Goal: Task Accomplishment & Management: Complete application form

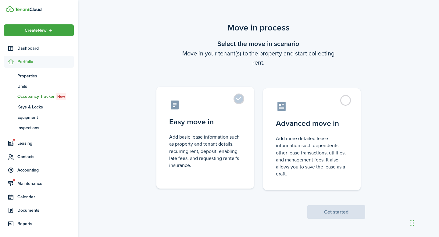
click at [239, 101] on label "Easy move in Add basic lease information such as property and tenant details, r…" at bounding box center [205, 138] width 98 height 102
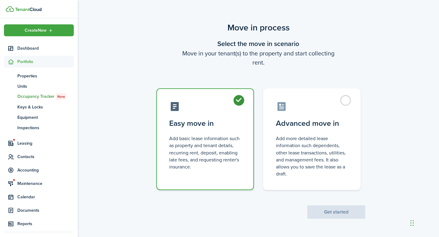
radio input "true"
click at [339, 209] on button "Get started" at bounding box center [336, 212] width 58 height 13
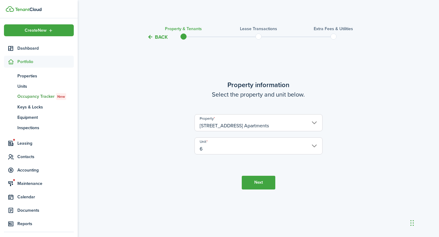
click at [260, 184] on button "Next" at bounding box center [259, 183] width 34 height 14
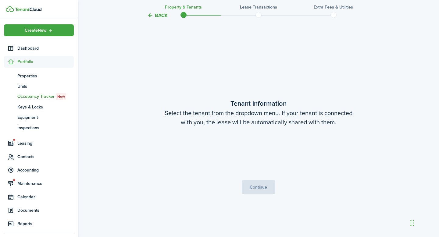
scroll to position [196, 0]
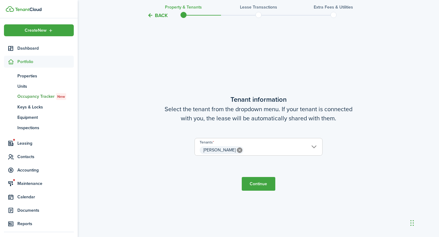
click at [259, 181] on button "Continue" at bounding box center [259, 184] width 34 height 14
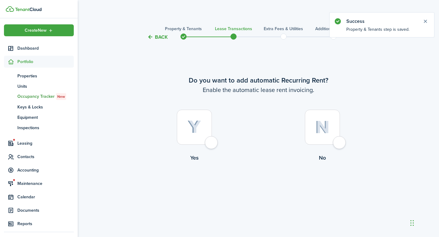
click at [211, 144] on div at bounding box center [194, 127] width 35 height 35
radio input "true"
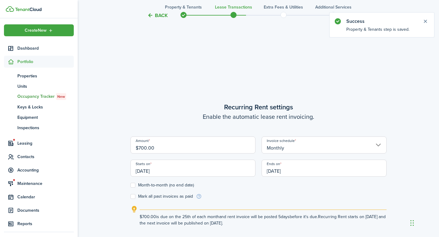
scroll to position [196, 0]
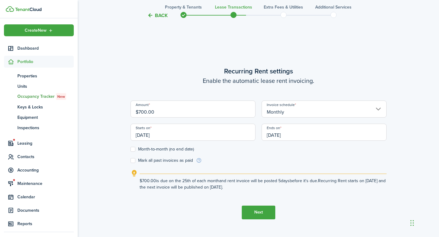
drag, startPoint x: 156, startPoint y: 113, endPoint x: 138, endPoint y: 113, distance: 17.4
click at [138, 113] on input "$700.00" at bounding box center [193, 109] width 125 height 17
click at [179, 135] on input "[DATE]" at bounding box center [193, 132] width 125 height 17
type input "$850.00"
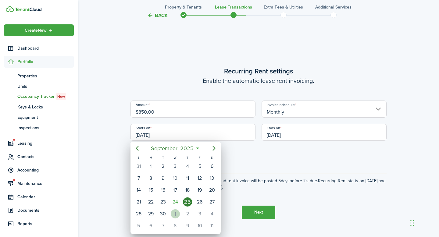
click at [175, 212] on div "1" at bounding box center [175, 213] width 9 height 9
type input "[DATE]"
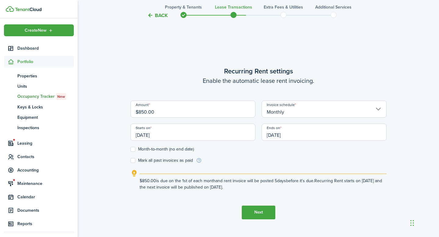
scroll to position [0, 0]
click at [296, 134] on input "[DATE]" at bounding box center [324, 132] width 125 height 17
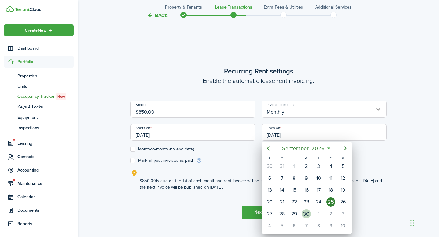
click at [303, 213] on div "30" at bounding box center [306, 213] width 9 height 9
type input "[DATE]"
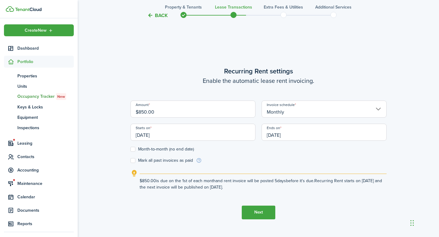
click at [261, 210] on button "Next" at bounding box center [259, 213] width 34 height 14
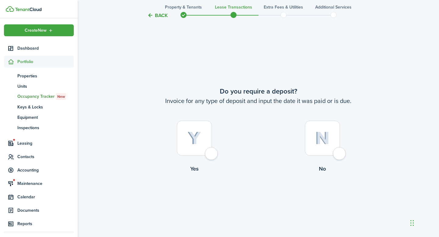
scroll to position [434, 0]
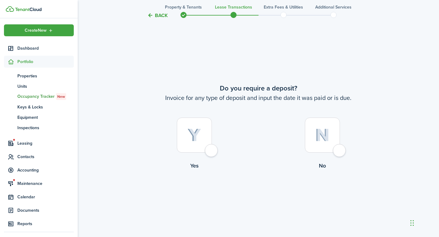
click at [208, 151] on div at bounding box center [194, 135] width 35 height 35
radio input "true"
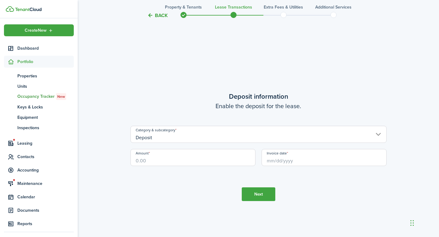
scroll to position [671, 0]
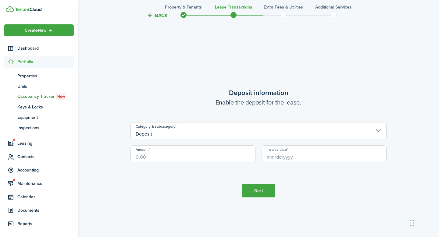
click at [172, 154] on input "Amount" at bounding box center [193, 153] width 125 height 17
click at [280, 158] on input "Invoice date" at bounding box center [324, 153] width 125 height 17
type input "$850.00"
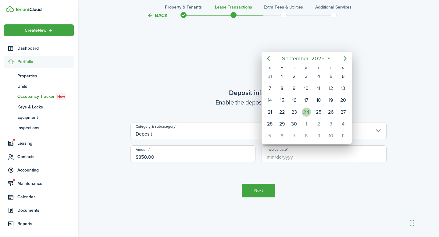
click at [306, 112] on div "24" at bounding box center [306, 112] width 9 height 9
type input "[DATE]"
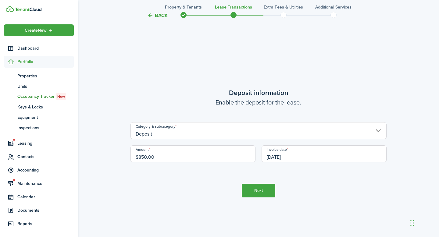
click at [261, 190] on button "Next" at bounding box center [259, 191] width 34 height 14
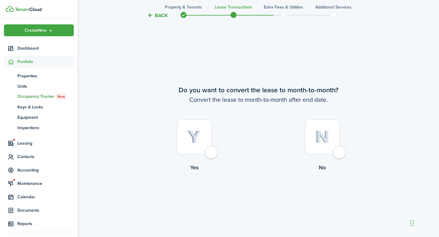
scroll to position [908, 0]
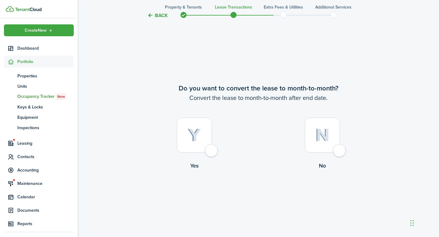
click at [212, 148] on div at bounding box center [194, 135] width 35 height 35
radio input "true"
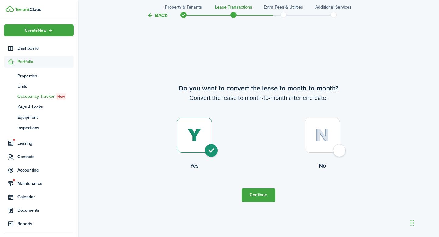
click at [249, 191] on button "Continue" at bounding box center [259, 195] width 34 height 14
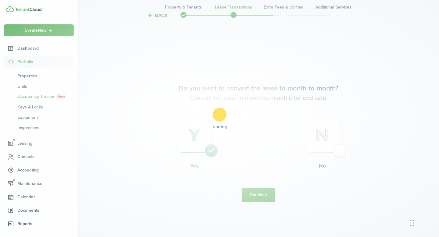
scroll to position [0, 0]
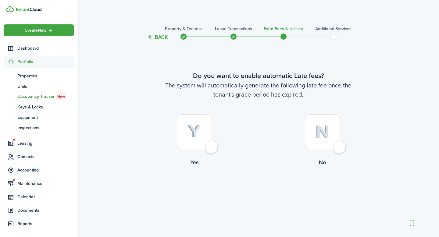
click at [210, 149] on div at bounding box center [194, 131] width 35 height 35
radio input "true"
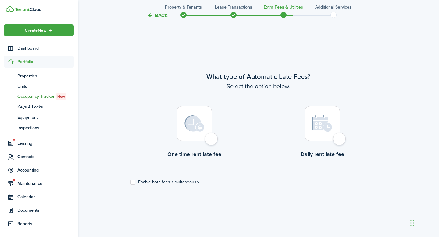
click at [212, 141] on div at bounding box center [194, 123] width 35 height 35
radio input "true"
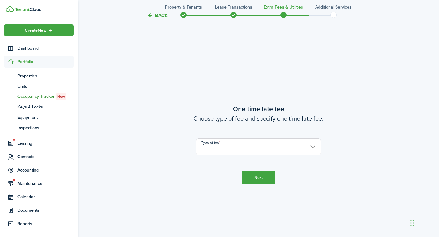
scroll to position [434, 0]
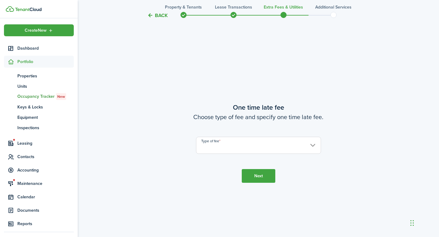
click at [215, 146] on input "Type of fee" at bounding box center [258, 145] width 125 height 17
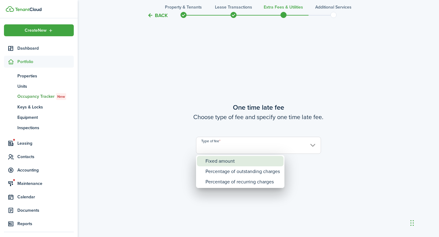
click at [219, 160] on div "Fixed amount" at bounding box center [243, 161] width 74 height 10
type input "Fixed amount"
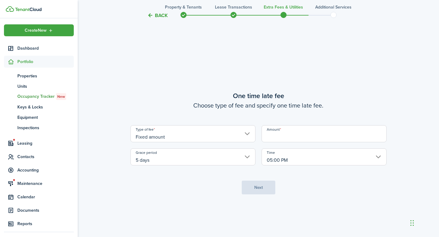
click at [288, 134] on input "Amount" at bounding box center [324, 133] width 125 height 17
type input "$100.00"
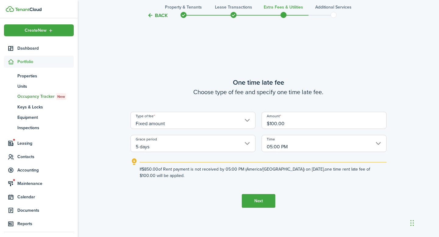
click at [259, 201] on button "Next" at bounding box center [259, 201] width 34 height 14
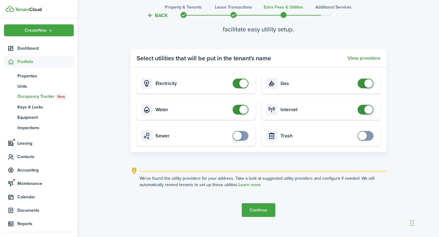
scroll to position [720, 0]
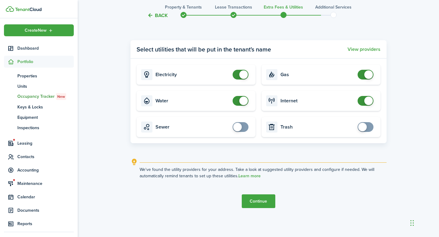
click at [265, 202] on button "Continue" at bounding box center [259, 202] width 34 height 14
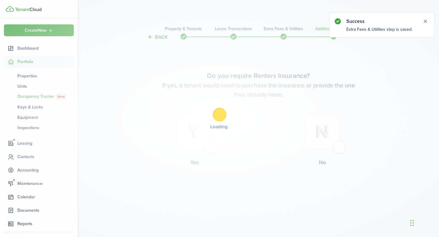
scroll to position [0, 0]
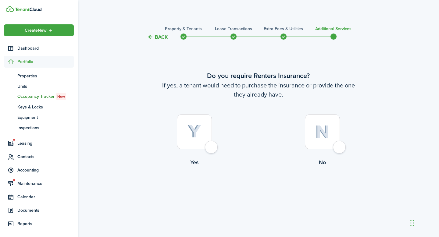
click at [210, 149] on div at bounding box center [194, 131] width 35 height 35
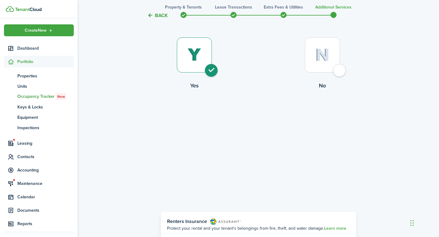
scroll to position [75, 0]
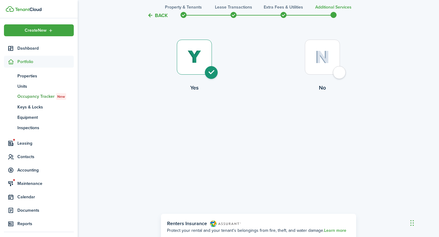
click at [339, 72] on div at bounding box center [322, 57] width 35 height 35
radio input "false"
radio input "true"
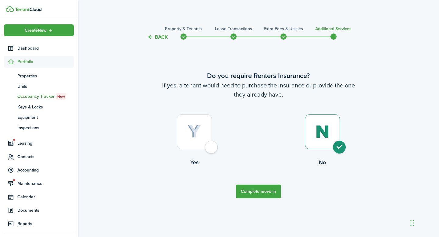
scroll to position [0, 0]
click at [257, 195] on button "Complete move in" at bounding box center [258, 192] width 45 height 14
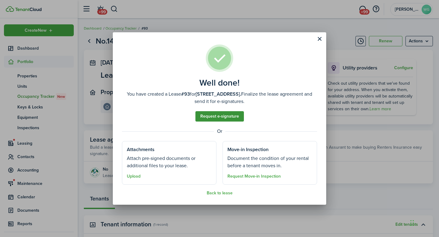
click at [231, 118] on link "Request e-signature" at bounding box center [219, 116] width 48 height 10
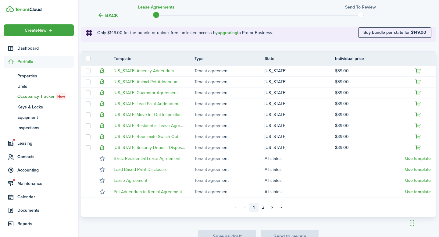
scroll to position [113, 0]
click at [262, 206] on link "2" at bounding box center [263, 206] width 9 height 9
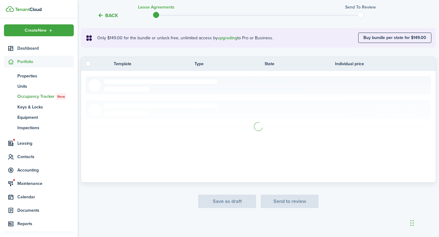
scroll to position [49, 0]
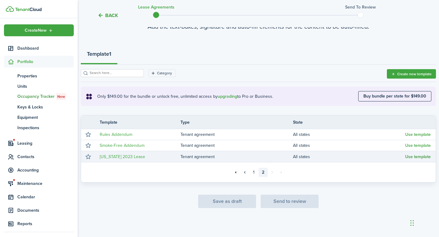
click at [423, 158] on button "Use template" at bounding box center [418, 157] width 26 height 5
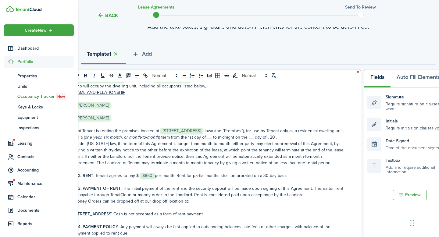
scroll to position [52, 0]
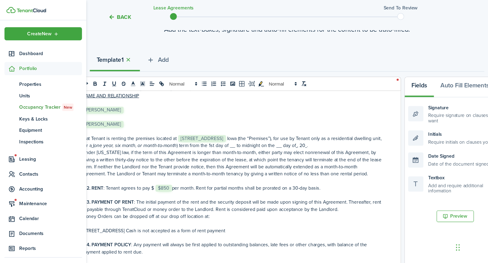
scroll to position [52, 0]
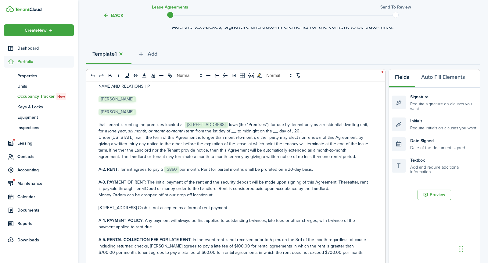
click at [139, 112] on p "﻿ [PERSON_NAME] ﻿" at bounding box center [233, 112] width 270 height 6
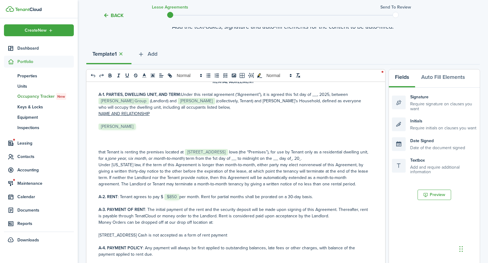
scroll to position [23, 0]
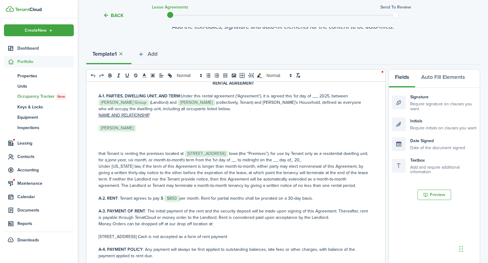
click at [294, 95] on p "A-1. PARTIES, DWELLING UNIT, AND TERM: Under this rental agreement (“Agreement”…" at bounding box center [233, 102] width 270 height 19
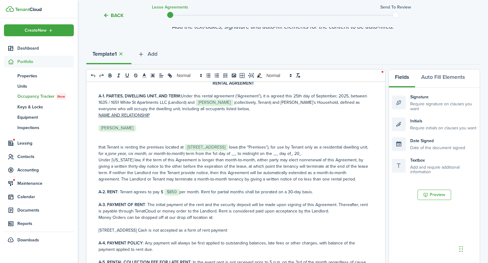
click at [271, 147] on p "that Tenant is renting the premises located at ﻿ [STREET_ADDRESS] ﻿ [US_STATE] …" at bounding box center [233, 150] width 270 height 13
click at [181, 138] on p "﻿" at bounding box center [233, 141] width 270 height 6
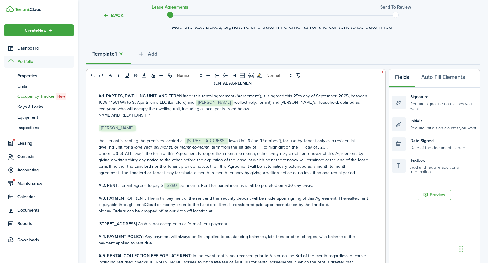
click at [280, 148] on p "that Tenant is renting the premises located at ﻿ [STREET_ADDRESS] ﻿ [US_STATE] …" at bounding box center [233, 144] width 270 height 13
click at [99, 161] on p "Under [US_STATE] law, if the term of this Agreement is longer than month-to-mon…" at bounding box center [233, 164] width 270 height 26
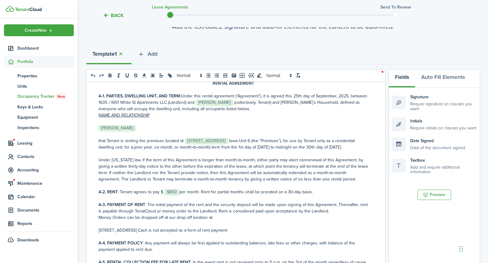
click at [179, 195] on p "A-2. RENT : [PERSON_NAME] agrees to pay $ ﻿ $850 ﻿ per month. Rent for partial …" at bounding box center [233, 192] width 270 height 6
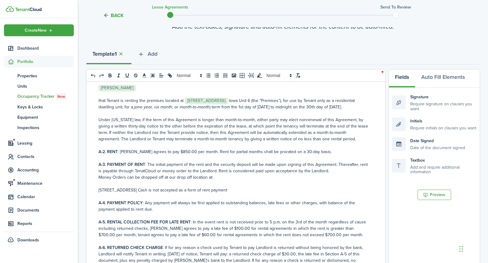
scroll to position [66, 0]
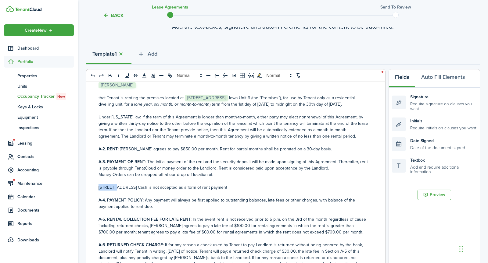
drag, startPoint x: 98, startPoint y: 191, endPoint x: 114, endPoint y: 192, distance: 15.6
click at [114, 191] on p "[STREET_ADDRESS] Cash is not accepted as a form of rent payment" at bounding box center [233, 187] width 270 height 6
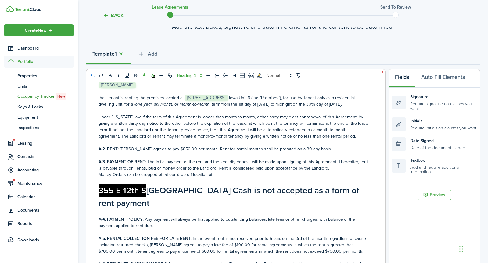
click at [91, 77] on icon "undo: undo" at bounding box center [92, 75] width 5 height 5
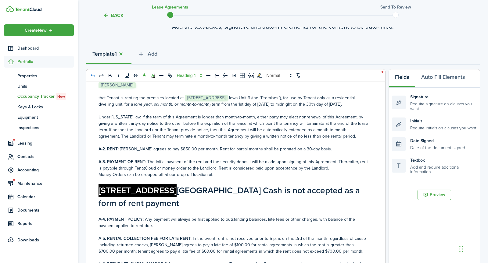
click at [91, 77] on icon "undo: undo" at bounding box center [92, 75] width 5 height 5
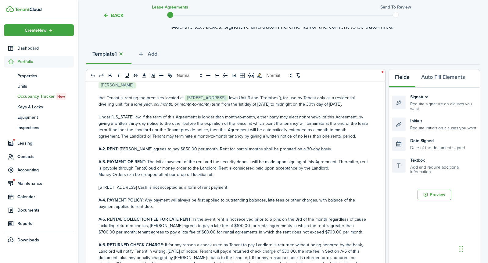
click at [106, 191] on p "[STREET_ADDRESS] Cash is not accepted as a form of rent payment" at bounding box center [233, 187] width 270 height 6
click at [105, 191] on p "[STREET_ADDRESS] Cash is not accepted as a form of rent payment" at bounding box center [233, 187] width 270 height 6
click at [254, 191] on p "[STREET_ADDRESS] Cash is not accepted as a form of rent payment" at bounding box center [233, 187] width 270 height 6
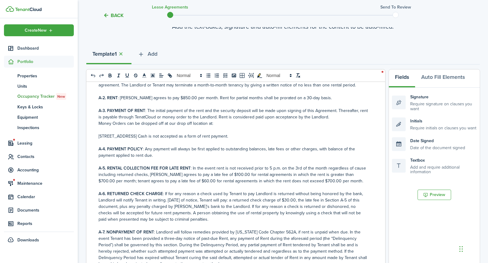
scroll to position [118, 0]
click at [138, 120] on p "A-3. PAYMENT OF RENT : The initial payment of the rent and the security deposit…" at bounding box center [233, 113] width 270 height 13
click at [193, 146] on p at bounding box center [233, 142] width 270 height 6
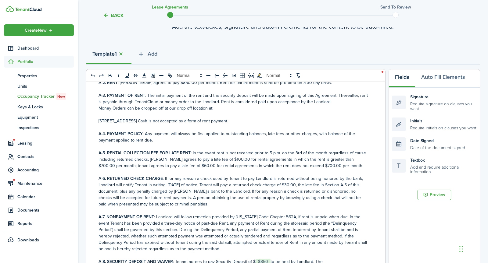
scroll to position [132, 0]
drag, startPoint x: 153, startPoint y: 109, endPoint x: 131, endPoint y: 108, distance: 22.0
click at [131, 106] on p "A-3. PAYMENT OF RENT : The initial payment of the rent and the security deposit…" at bounding box center [233, 99] width 270 height 13
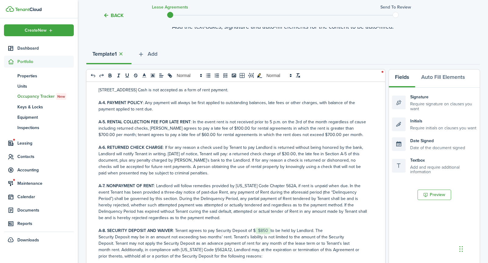
scroll to position [169, 0]
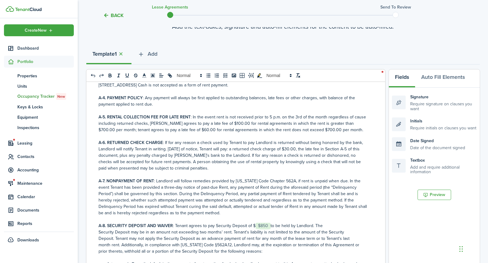
click at [269, 229] on p "A-8. SECURITY DEPOSIT AND WAIVER : [PERSON_NAME] agrees to pay Security Deposit…" at bounding box center [233, 226] width 270 height 6
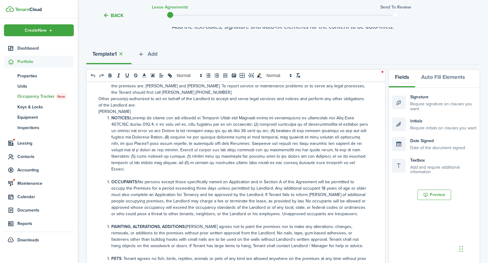
scroll to position [834, 0]
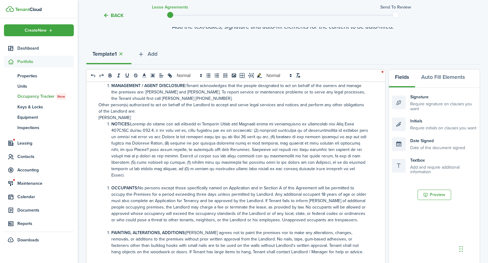
click at [153, 115] on p "[PERSON_NAME]" at bounding box center [233, 118] width 270 height 6
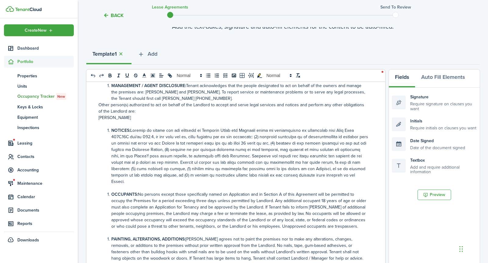
click at [222, 90] on li "MANAGEMENT / AGENT DISCLOSURE: Tenant acknowledges that the people designated t…" at bounding box center [236, 92] width 263 height 19
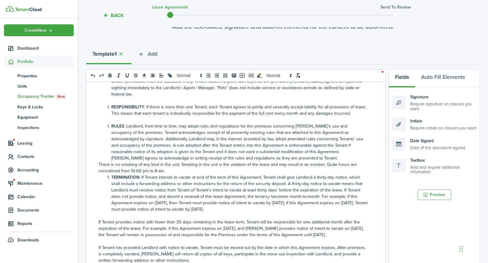
scroll to position [1037, 0]
click at [186, 161] on p "There is no smoking of any kind in the unit. Smoking in the unit is the violati…" at bounding box center [233, 167] width 270 height 13
click at [219, 139] on li "RULES : Landlord, from time to time, may adopt rules and regulations for the pr…" at bounding box center [236, 142] width 263 height 38
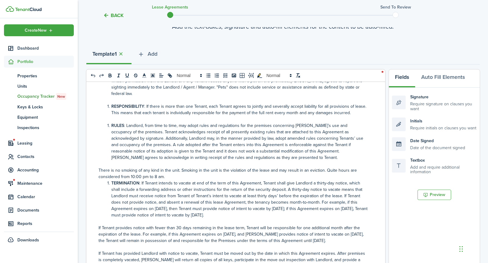
click at [219, 167] on p "There is no smoking of any kind in the unit. Smoking in the unit is the violati…" at bounding box center [233, 173] width 270 height 13
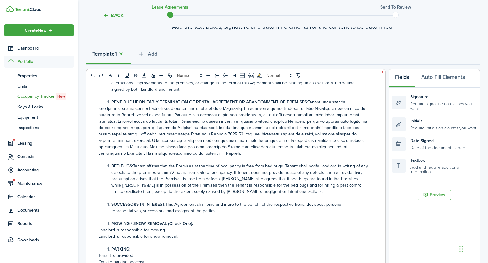
scroll to position [1507, 0]
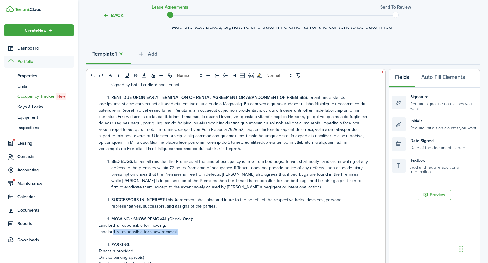
drag, startPoint x: 182, startPoint y: 207, endPoint x: 112, endPoint y: 207, distance: 69.8
click at [112, 229] on p "Landlord is responsible for snow removal." at bounding box center [233, 232] width 270 height 6
click at [177, 237] on li "PARKING:" at bounding box center [236, 245] width 263 height 6
drag, startPoint x: 153, startPoint y: 239, endPoint x: 98, endPoint y: 237, distance: 54.9
click at [98, 237] on p "On-street parking is available" at bounding box center [233, 264] width 270 height 6
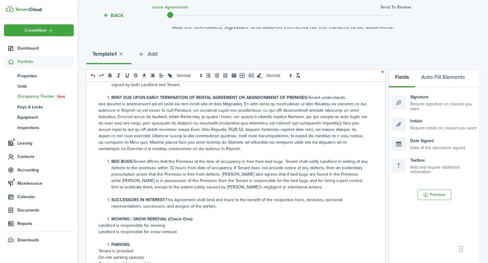
click at [173, 237] on p "On-street parking is available" at bounding box center [233, 264] width 270 height 6
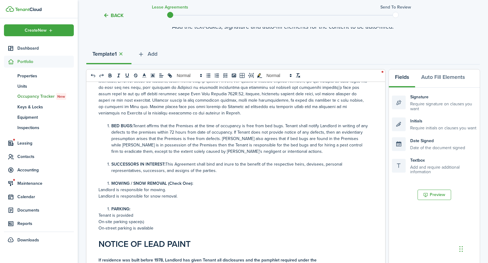
scroll to position [1547, 0]
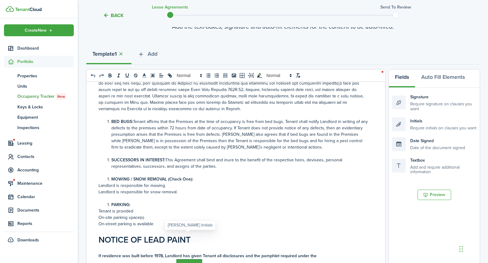
click at [192, 237] on span "Initials" at bounding box center [189, 265] width 26 height 12
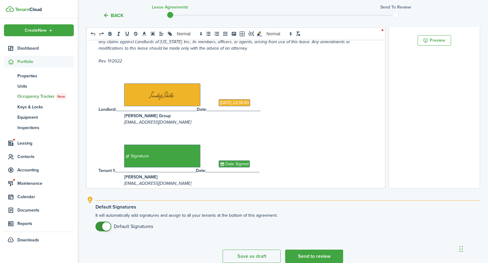
scroll to position [181, 0]
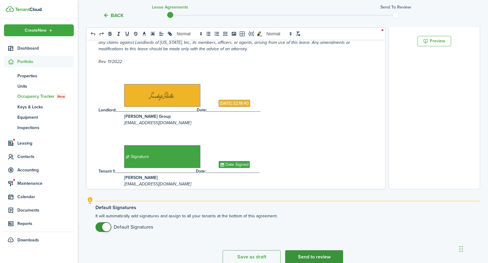
click at [305, 237] on button "Send to review" at bounding box center [314, 257] width 58 height 13
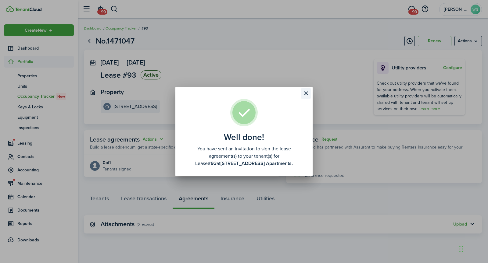
click at [306, 94] on button "Close modal" at bounding box center [306, 93] width 10 height 10
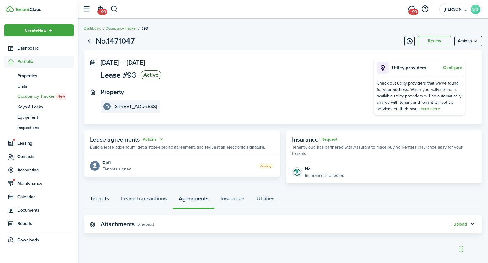
click at [97, 197] on link "Tenants" at bounding box center [99, 200] width 31 height 18
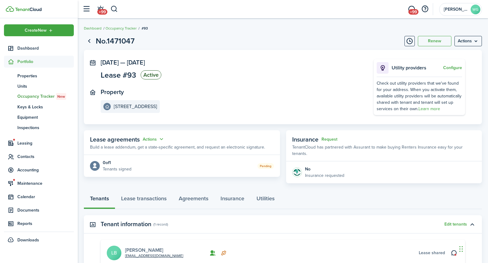
click at [139, 237] on link "[PERSON_NAME]" at bounding box center [144, 250] width 38 height 7
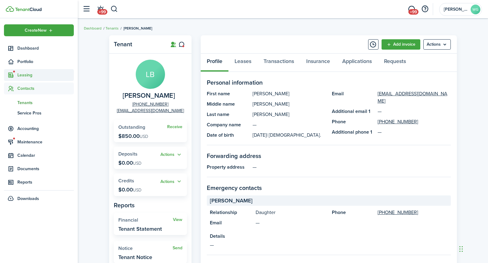
click at [27, 76] on span "Leasing" at bounding box center [45, 75] width 56 height 6
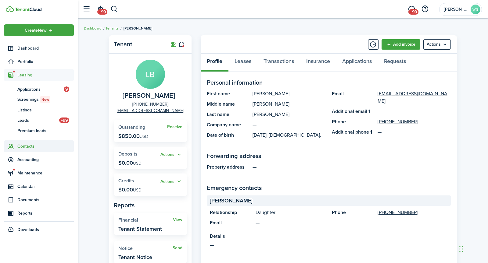
click at [23, 146] on span "Contacts" at bounding box center [45, 146] width 56 height 6
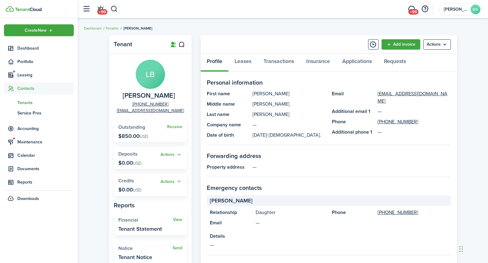
click at [31, 104] on span "Tenants" at bounding box center [45, 103] width 56 height 6
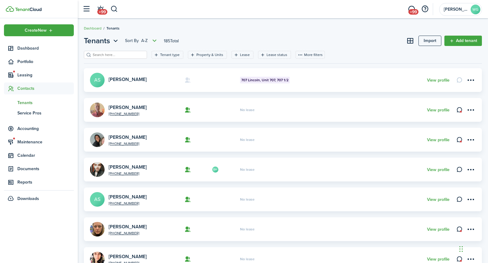
click at [116, 54] on input "search" at bounding box center [118, 55] width 54 height 6
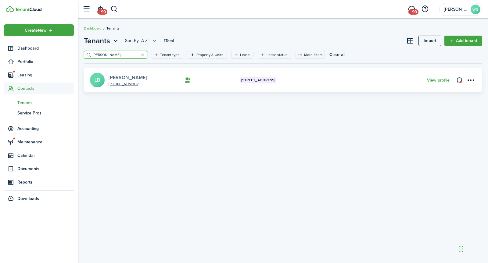
type input "[PERSON_NAME]"
click at [125, 78] on link "[PERSON_NAME]" at bounding box center [128, 77] width 38 height 7
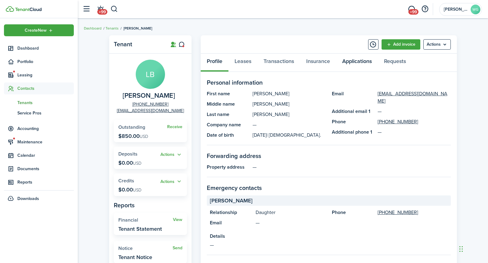
click at [363, 61] on link "Applications" at bounding box center [357, 63] width 42 height 18
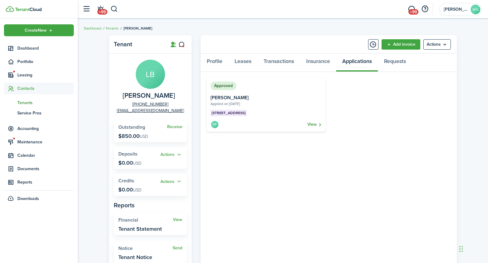
click at [315, 125] on link "View" at bounding box center [314, 124] width 15 height 9
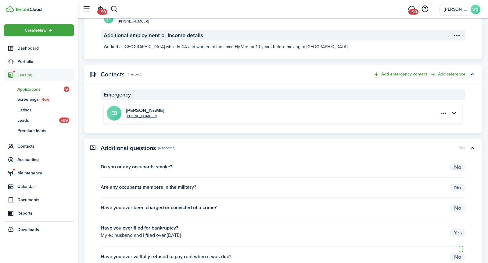
scroll to position [826, 0]
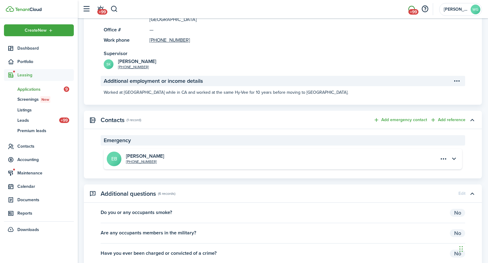
click at [411, 12] on span "+99" at bounding box center [413, 11] width 10 height 5
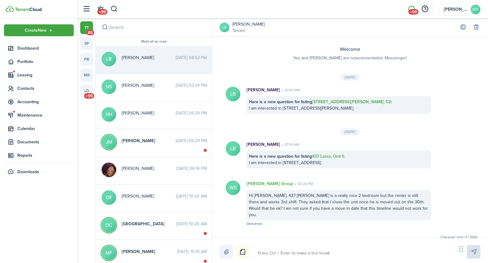
scroll to position [198, 0]
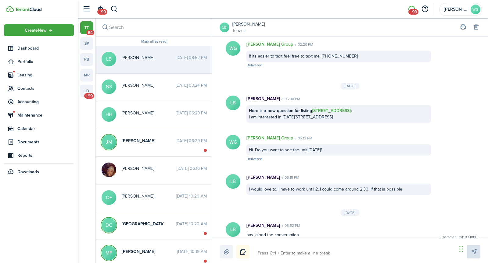
click at [134, 56] on span "[PERSON_NAME]" at bounding box center [149, 58] width 54 height 6
click at [246, 22] on link "[PERSON_NAME]" at bounding box center [248, 24] width 32 height 6
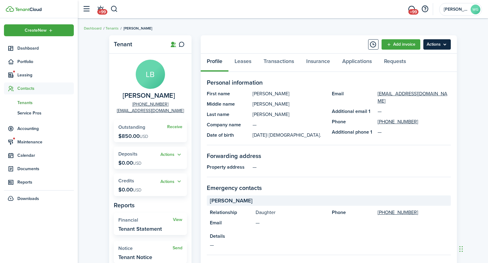
click at [439, 43] on menu-btn "Actions" at bounding box center [436, 44] width 27 height 10
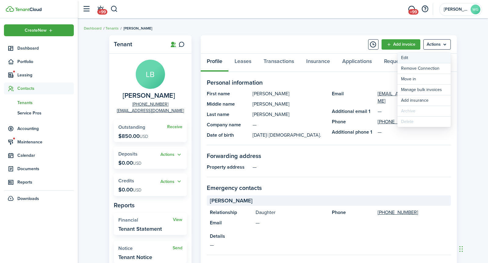
click at [419, 59] on link "Edit" at bounding box center [423, 58] width 53 height 10
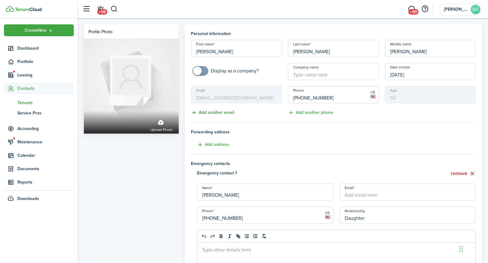
click at [225, 113] on button "Add another email" at bounding box center [212, 112] width 43 height 7
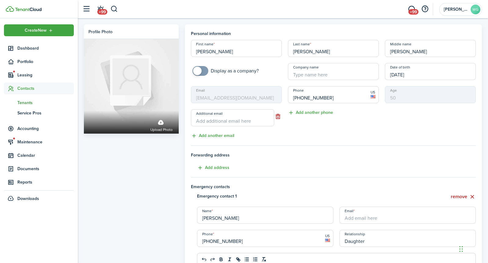
click at [224, 119] on input "Additional email" at bounding box center [232, 117] width 83 height 17
paste input "[EMAIL_ADDRESS][DOMAIN_NAME]"
type input "[EMAIL_ADDRESS][DOMAIN_NAME]"
click at [259, 137] on div "Email [EMAIL_ADDRESS][DOMAIN_NAME] Additional email [EMAIL_ADDRESS][DOMAIN_NAME…" at bounding box center [236, 112] width 97 height 53
click at [257, 121] on input "[EMAIL_ADDRESS][DOMAIN_NAME]" at bounding box center [232, 117] width 83 height 17
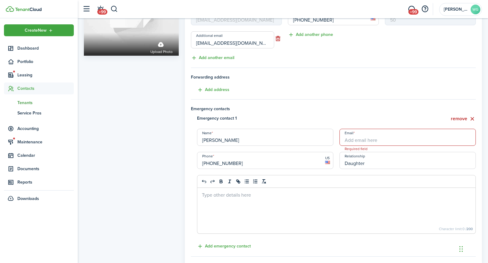
scroll to position [83, 0]
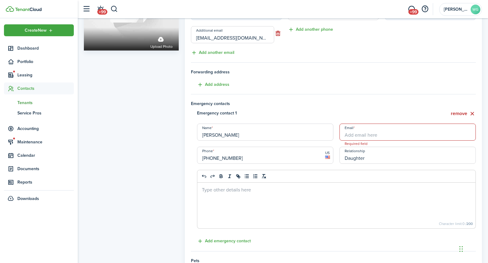
click at [381, 133] on input "Email" at bounding box center [407, 132] width 136 height 17
paste input "[EMAIL_ADDRESS][DOMAIN_NAME]"
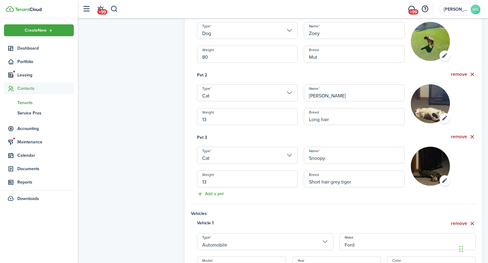
scroll to position [474, 0]
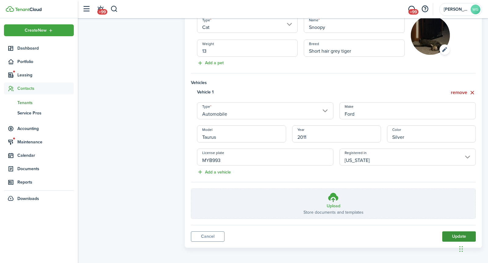
type input "[EMAIL_ADDRESS][DOMAIN_NAME]"
click at [439, 236] on button "Update" at bounding box center [459, 237] width 34 height 10
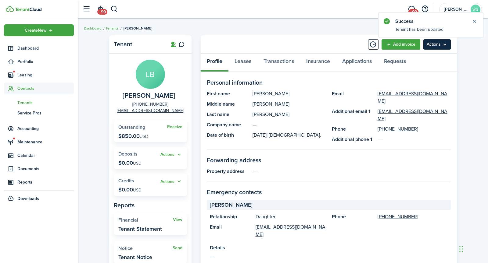
click at [439, 44] on menu-btn "Actions" at bounding box center [436, 44] width 27 height 10
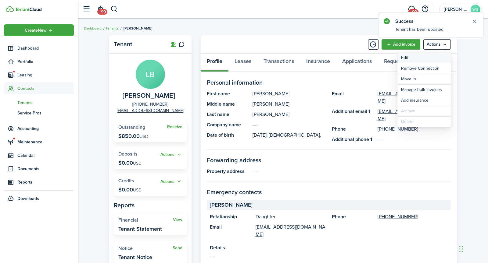
click at [410, 59] on link "Edit" at bounding box center [423, 58] width 53 height 10
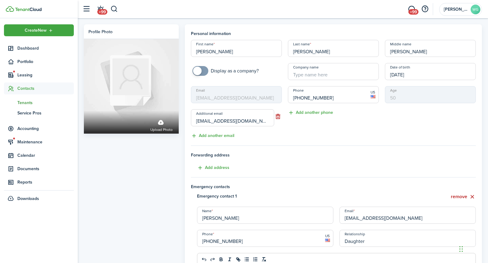
click at [263, 98] on mbsc-input "Email [EMAIL_ADDRESS][DOMAIN_NAME]" at bounding box center [236, 94] width 91 height 17
click at [26, 77] on span "Leasing" at bounding box center [45, 75] width 56 height 6
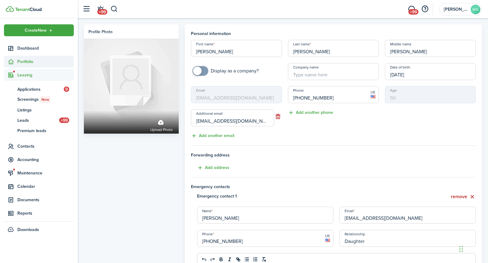
click at [31, 61] on span "Portfolio" at bounding box center [45, 62] width 56 height 6
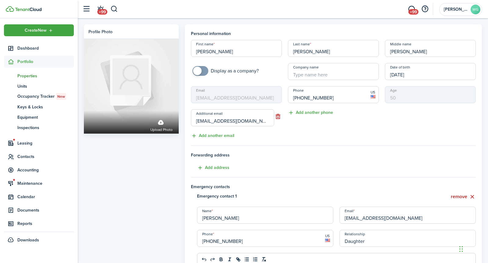
click at [30, 73] on span "Properties" at bounding box center [45, 76] width 56 height 6
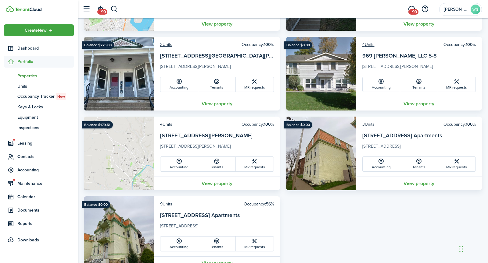
scroll to position [215, 0]
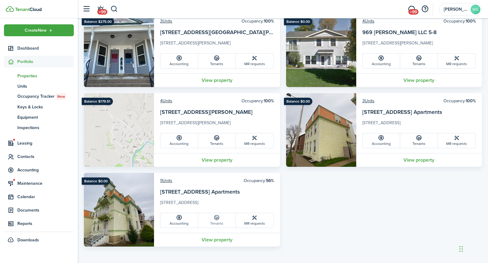
click at [208, 219] on link "Tenants" at bounding box center [217, 220] width 38 height 15
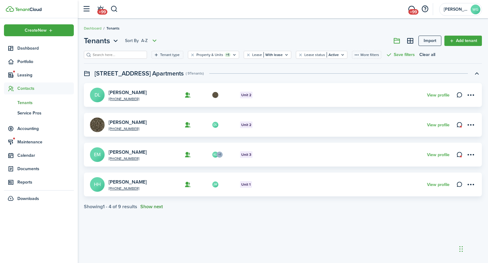
click at [161, 206] on button "Show next" at bounding box center [151, 206] width 23 height 5
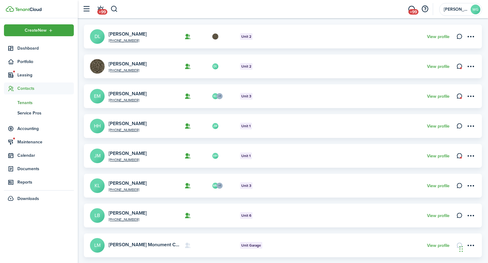
scroll to position [82, 0]
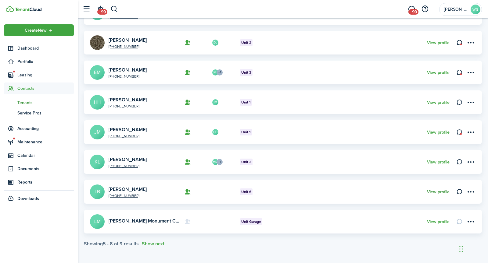
click at [439, 192] on link "View profile" at bounding box center [438, 192] width 23 height 5
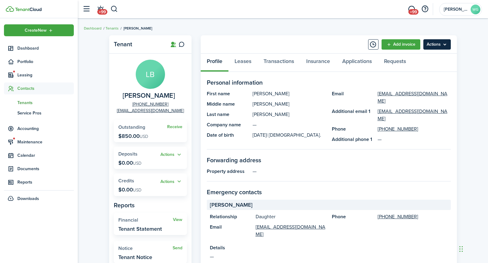
click at [437, 46] on menu-btn "Actions" at bounding box center [436, 44] width 27 height 10
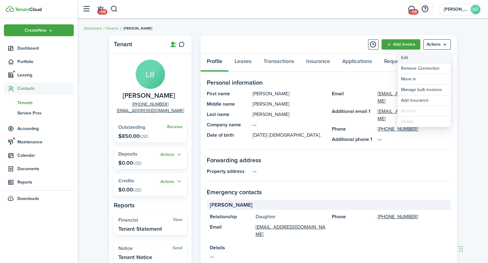
click at [427, 55] on link "Edit" at bounding box center [423, 58] width 53 height 10
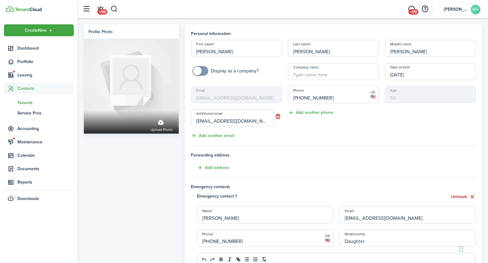
click at [230, 101] on mbsc-input "Email [EMAIL_ADDRESS][DOMAIN_NAME]" at bounding box center [236, 94] width 91 height 17
click at [239, 98] on mbsc-input "Email [EMAIL_ADDRESS][DOMAIN_NAME]" at bounding box center [236, 94] width 91 height 17
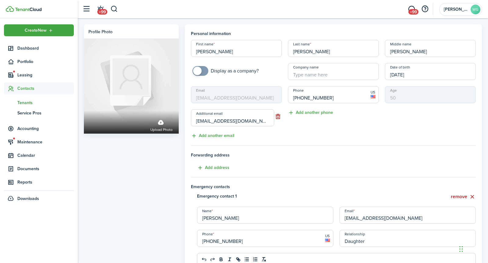
click at [239, 98] on mbsc-input "Email [EMAIL_ADDRESS][DOMAIN_NAME]" at bounding box center [236, 94] width 91 height 17
click at [242, 119] on input "[EMAIL_ADDRESS][DOMAIN_NAME]" at bounding box center [232, 117] width 83 height 17
click at [253, 123] on input "[EMAIL_ADDRESS][DOMAIN_NAME]" at bounding box center [232, 117] width 83 height 17
click at [216, 138] on button "Add another email" at bounding box center [212, 136] width 43 height 7
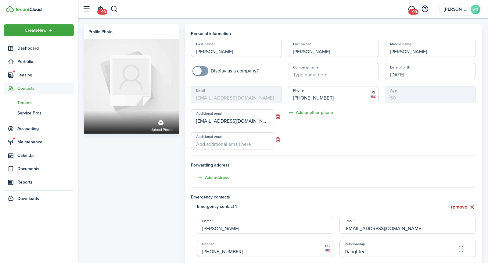
click at [216, 144] on input "Additional email" at bounding box center [232, 141] width 83 height 17
paste input "[EMAIL_ADDRESS][DOMAIN_NAME]"
type input "[EMAIL_ADDRESS][DOMAIN_NAME]"
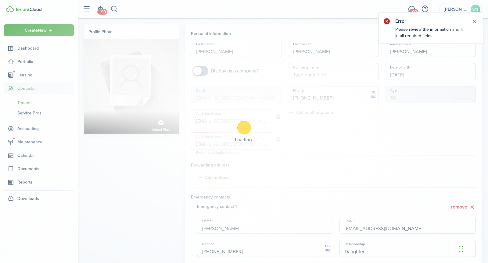
scroll to position [9, 0]
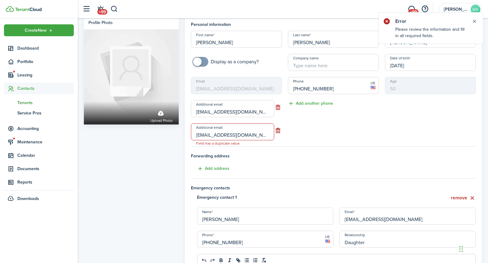
click at [280, 130] on button "button" at bounding box center [278, 131] width 8 height 9
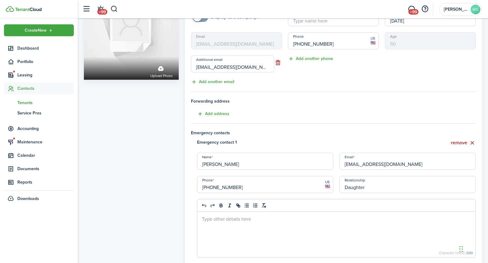
scroll to position [0, 0]
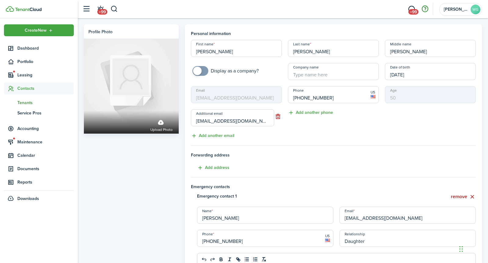
click at [425, 10] on button "button" at bounding box center [425, 9] width 10 height 10
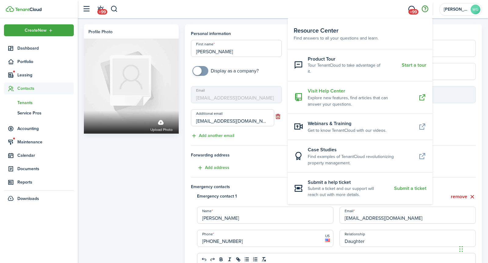
click at [337, 88] on resource-center-item-title "Visit Help Center" at bounding box center [361, 91] width 106 height 7
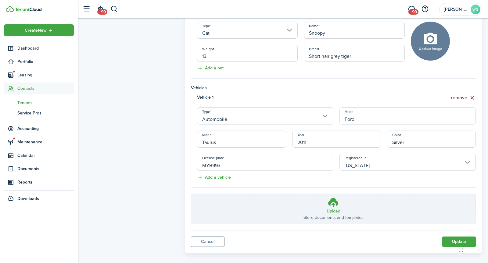
scroll to position [472, 0]
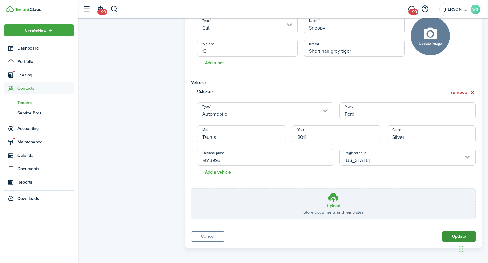
click at [439, 236] on button "Update" at bounding box center [459, 237] width 34 height 10
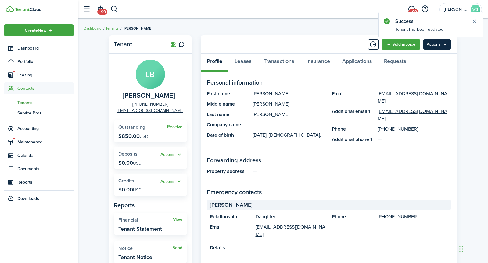
click at [439, 43] on menu-btn "Actions" at bounding box center [436, 44] width 27 height 10
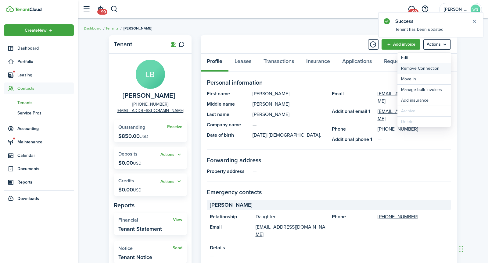
click at [430, 69] on button "Remove Connection" at bounding box center [423, 68] width 53 height 10
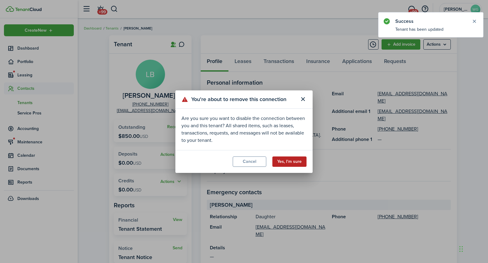
click at [289, 163] on button "Yes, I'm sure" at bounding box center [289, 162] width 34 height 10
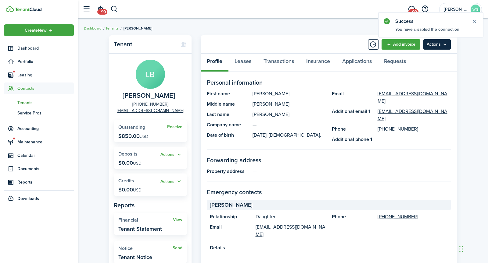
click at [431, 43] on menu-btn "Actions" at bounding box center [436, 44] width 27 height 10
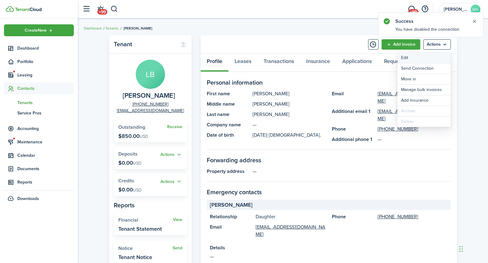
click at [407, 59] on link "Edit" at bounding box center [423, 58] width 53 height 10
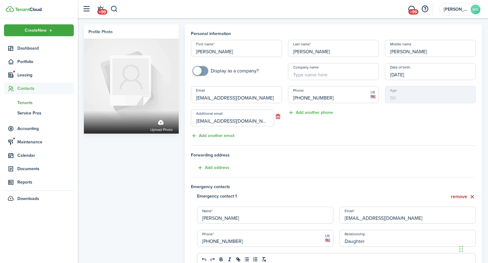
click at [247, 99] on input "[EMAIL_ADDRESS][DOMAIN_NAME]" at bounding box center [236, 94] width 91 height 17
paste input "[EMAIL_ADDRESS]"
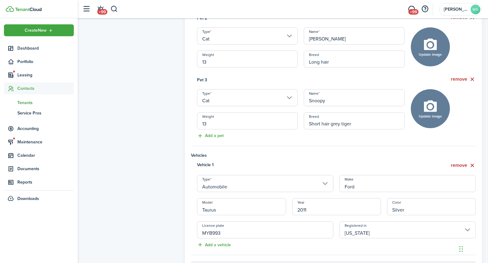
scroll to position [472, 0]
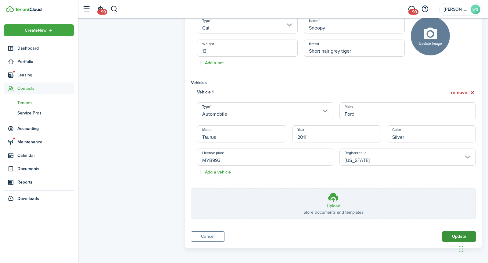
type input "[EMAIL_ADDRESS][DOMAIN_NAME]"
click at [439, 234] on button "Update" at bounding box center [459, 237] width 34 height 10
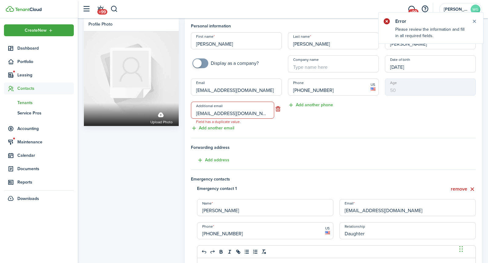
scroll to position [0, 0]
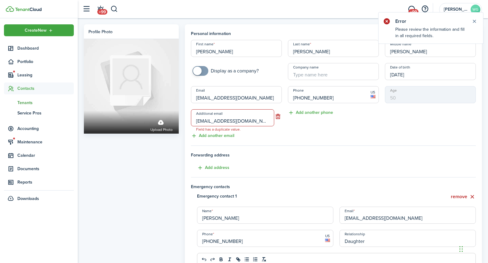
click at [259, 120] on input "[EMAIL_ADDRESS][DOMAIN_NAME]" at bounding box center [232, 117] width 83 height 17
click at [280, 117] on button "button" at bounding box center [278, 117] width 8 height 9
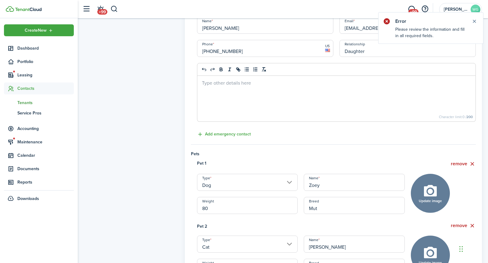
scroll to position [449, 0]
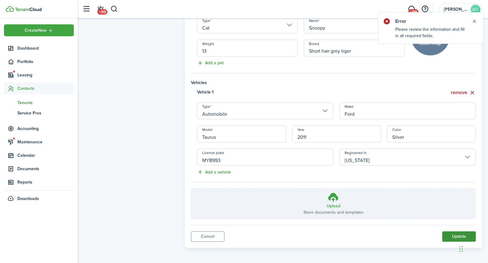
click at [439, 233] on button "Update" at bounding box center [459, 237] width 34 height 10
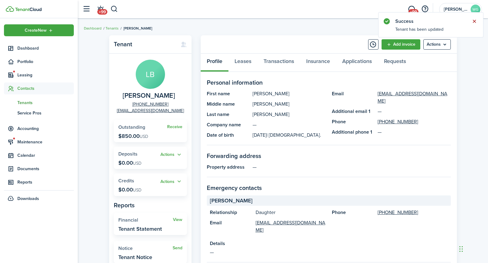
click at [439, 18] on button "Close notify" at bounding box center [474, 21] width 9 height 9
click at [243, 59] on link "Leases" at bounding box center [242, 63] width 29 height 18
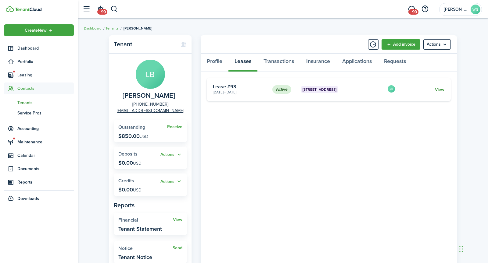
click at [439, 89] on link "View" at bounding box center [439, 90] width 9 height 6
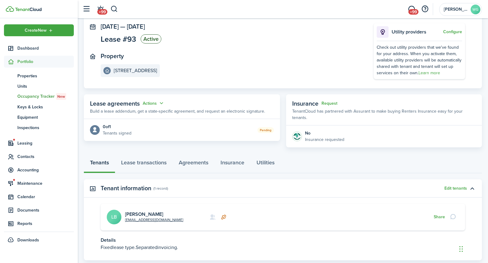
scroll to position [49, 0]
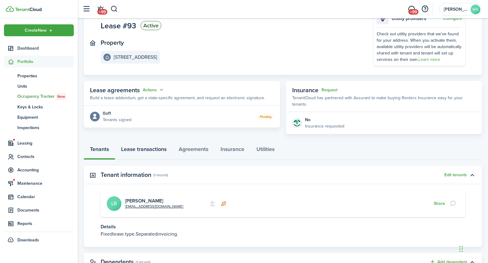
click at [149, 142] on link "Lease transactions" at bounding box center [144, 151] width 58 height 18
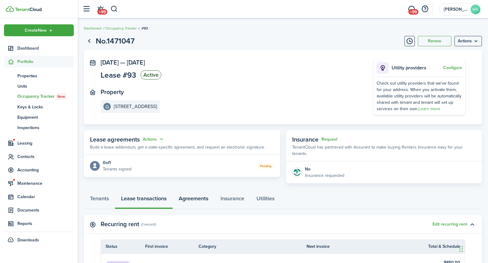
click at [190, 193] on link "Agreements" at bounding box center [194, 200] width 42 height 18
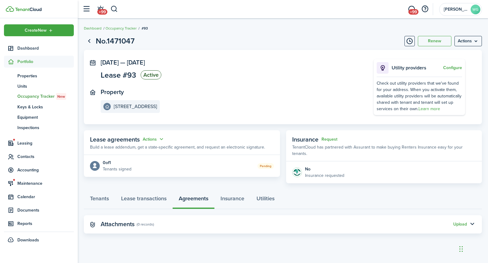
click at [117, 221] on panel-main-title "Attachments" at bounding box center [118, 224] width 34 height 7
click at [439, 37] on menu-btn "Actions" at bounding box center [467, 41] width 27 height 10
click at [267, 75] on panel-main-section "[DATE] — [DATE] Lease #93 Active" at bounding box center [228, 70] width 255 height 22
click at [95, 191] on link "Tenants" at bounding box center [99, 200] width 31 height 18
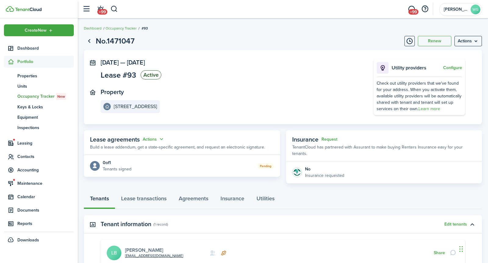
click at [132, 237] on link "[PERSON_NAME]" at bounding box center [144, 250] width 38 height 7
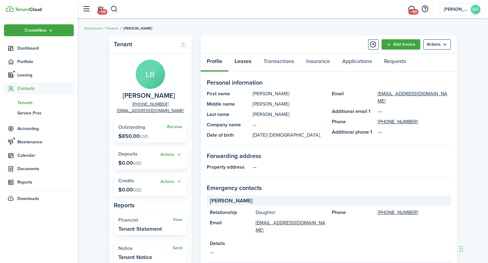
click at [249, 62] on link "Leases" at bounding box center [242, 63] width 29 height 18
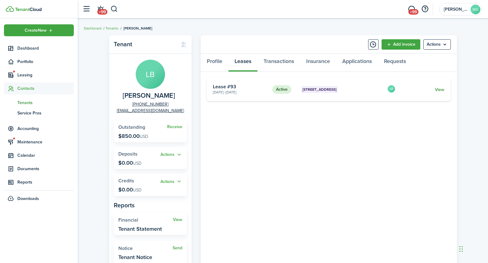
click at [439, 89] on link "View" at bounding box center [439, 90] width 9 height 6
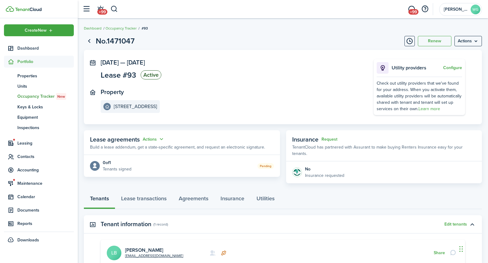
click at [268, 165] on status "Pending" at bounding box center [265, 166] width 16 height 6
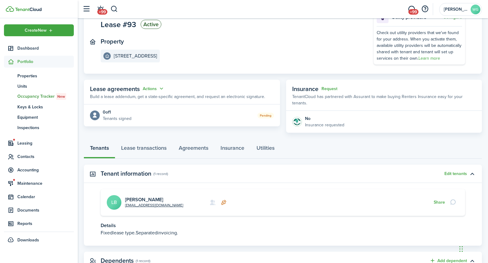
scroll to position [114, 0]
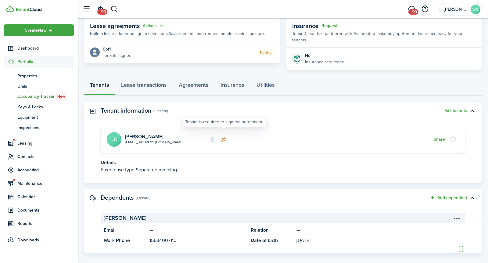
click at [224, 137] on icon at bounding box center [223, 140] width 6 height 6
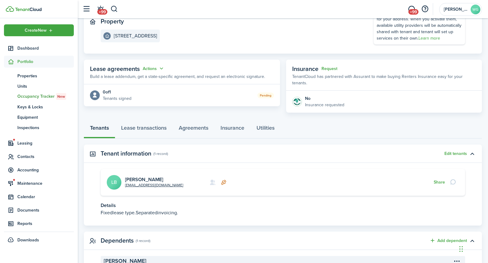
scroll to position [0, 0]
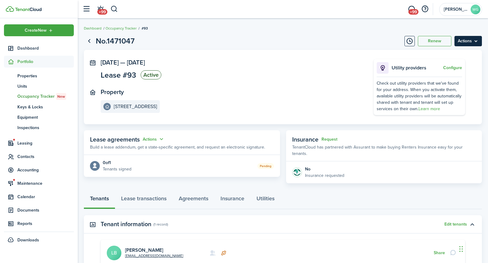
click at [439, 36] on menu-btn "Actions" at bounding box center [467, 41] width 27 height 10
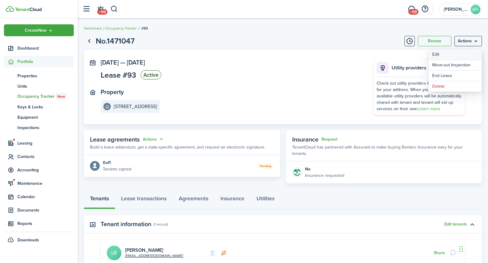
click at [439, 54] on button "Edit" at bounding box center [454, 54] width 53 height 10
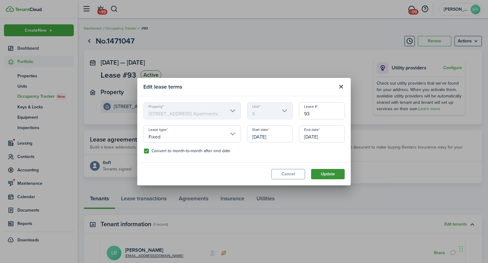
click at [335, 177] on button "Update" at bounding box center [328, 174] width 34 height 10
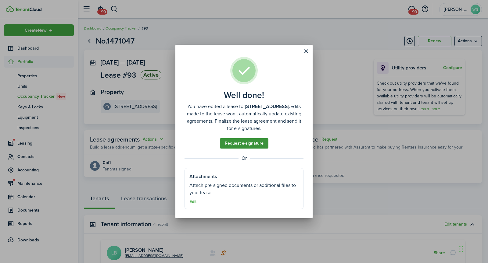
click at [266, 149] on link "Request e-signature" at bounding box center [244, 143] width 48 height 10
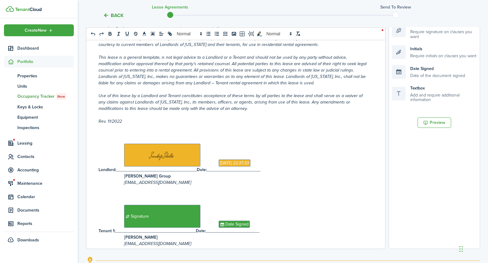
scroll to position [210, 0]
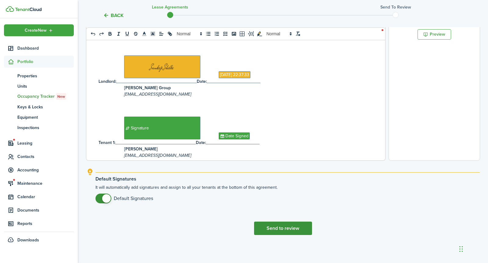
click at [276, 227] on button "Send to review" at bounding box center [283, 228] width 58 height 13
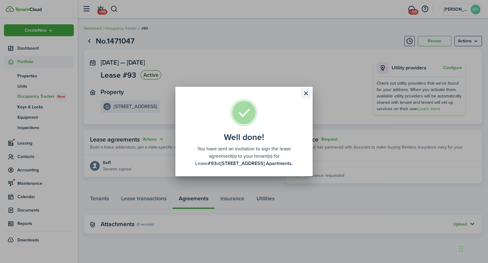
click at [306, 93] on button "Close modal" at bounding box center [306, 93] width 10 height 10
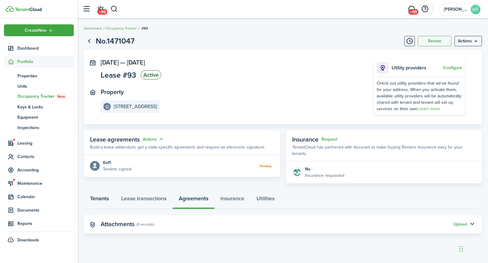
click at [94, 192] on link "Tenants" at bounding box center [99, 200] width 31 height 18
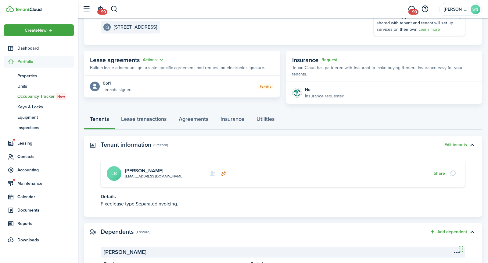
scroll to position [79, 0]
click at [439, 143] on button "Edit tenants" at bounding box center [455, 145] width 23 height 5
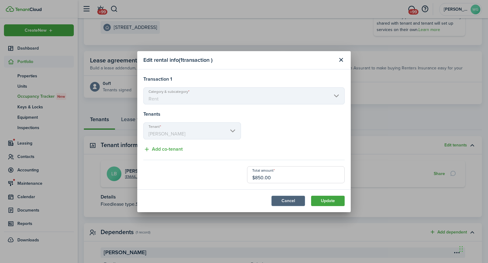
click at [294, 201] on button "Cancel" at bounding box center [288, 201] width 34 height 10
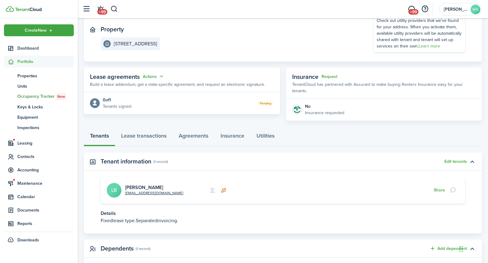
scroll to position [0, 0]
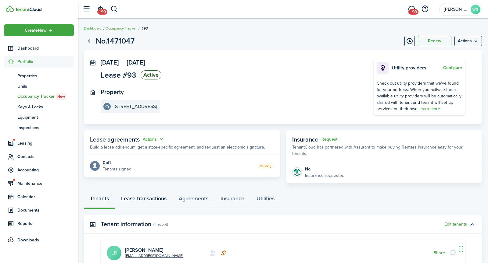
click at [142, 191] on link "Lease transactions" at bounding box center [144, 200] width 58 height 18
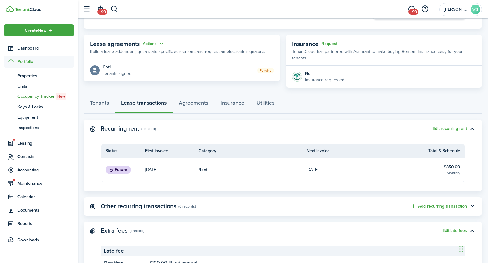
scroll to position [118, 0]
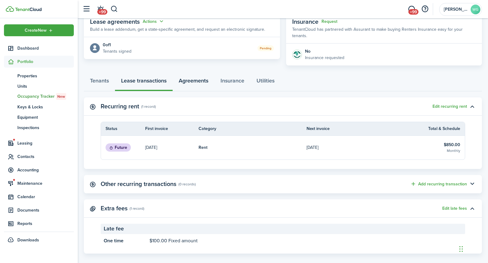
click at [191, 73] on link "Agreements" at bounding box center [194, 82] width 42 height 18
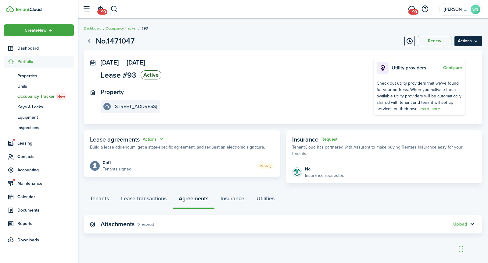
click at [439, 43] on menu-btn "Actions" at bounding box center [467, 41] width 27 height 10
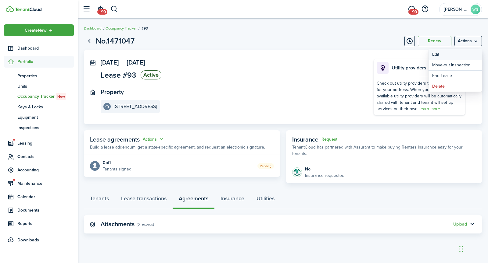
click at [437, 53] on button "Edit" at bounding box center [454, 54] width 53 height 10
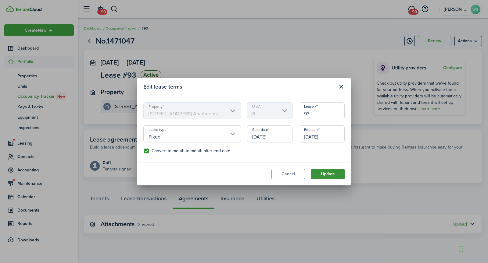
click at [322, 175] on button "Update" at bounding box center [328, 174] width 34 height 10
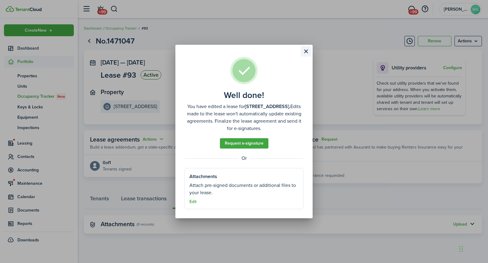
click at [306, 49] on button "Close modal" at bounding box center [306, 51] width 10 height 10
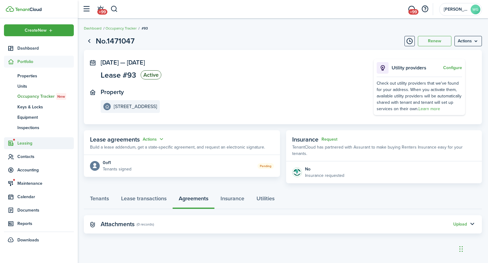
click at [31, 145] on span "Leasing" at bounding box center [45, 143] width 56 height 6
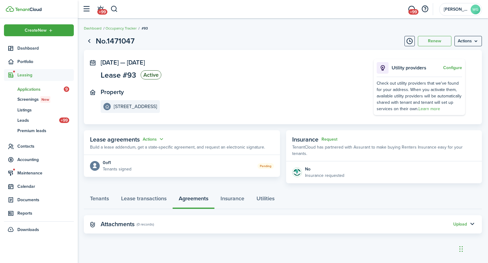
click at [31, 89] on span "Applications" at bounding box center [40, 89] width 46 height 6
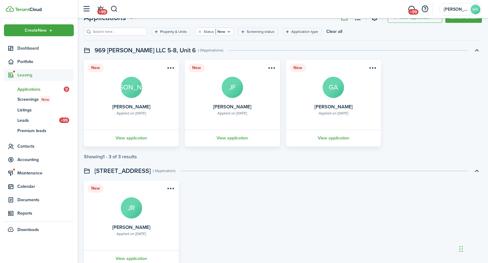
scroll to position [32, 0]
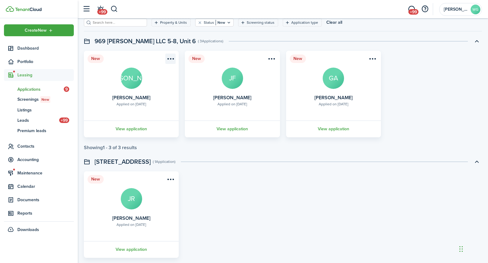
click at [172, 55] on menu-btn-icon "Open menu" at bounding box center [170, 59] width 10 height 10
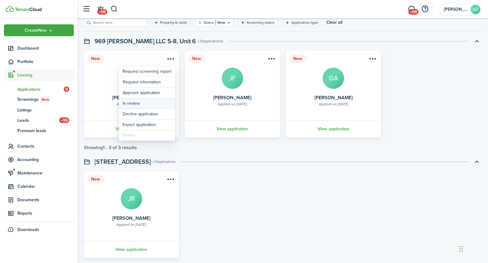
click at [153, 103] on button "In review" at bounding box center [147, 103] width 56 height 10
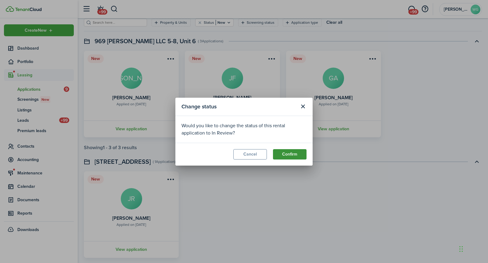
click at [282, 157] on button "Confirm" at bounding box center [290, 154] width 34 height 10
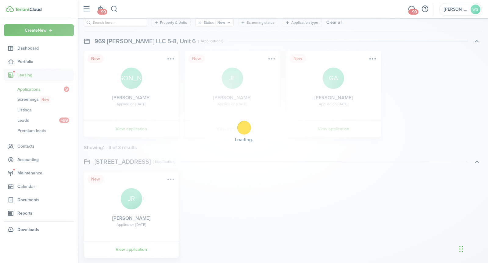
scroll to position [0, 0]
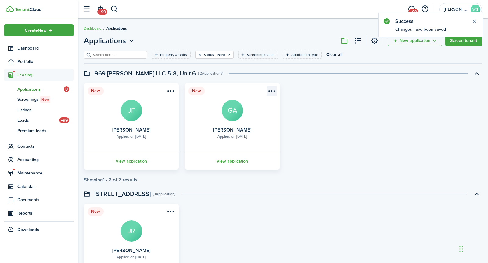
click at [274, 91] on menu-btn-icon "Open menu" at bounding box center [271, 91] width 10 height 10
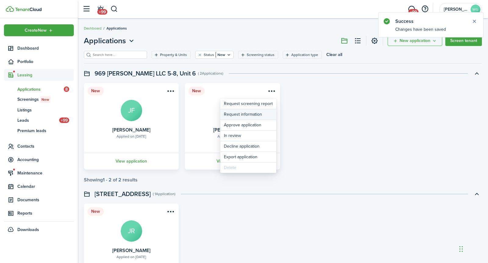
click at [251, 113] on button "Request information" at bounding box center [248, 114] width 56 height 10
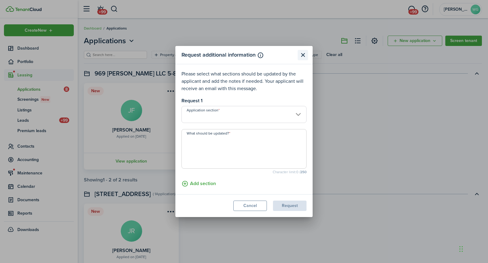
click at [303, 54] on button "Close modal" at bounding box center [303, 55] width 10 height 10
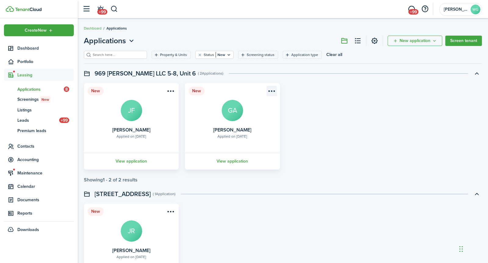
click at [270, 91] on menu-btn-icon "Open menu" at bounding box center [271, 91] width 10 height 10
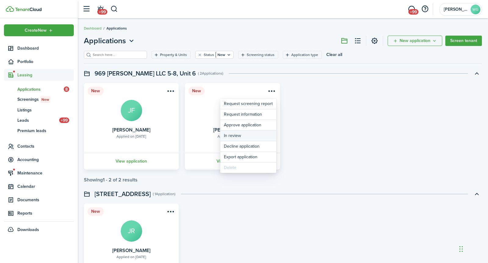
click at [246, 136] on button "In review" at bounding box center [248, 136] width 56 height 10
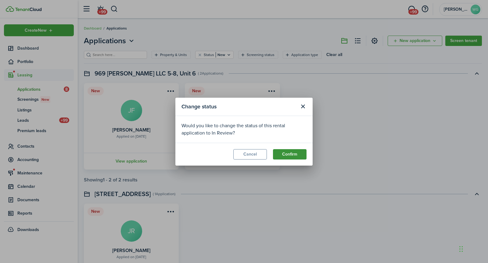
click at [284, 154] on button "Confirm" at bounding box center [290, 154] width 34 height 10
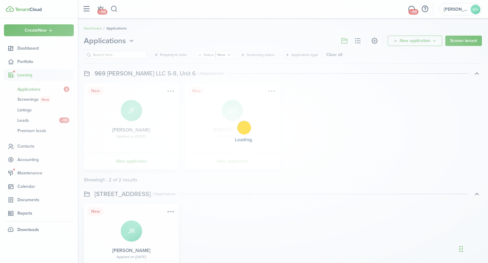
click at [171, 90] on div "Loading" at bounding box center [244, 131] width 488 height 263
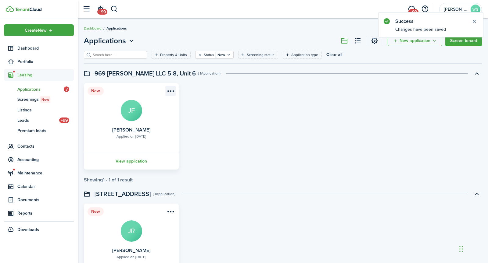
click at [171, 91] on menu-btn-icon "Open menu" at bounding box center [170, 91] width 10 height 10
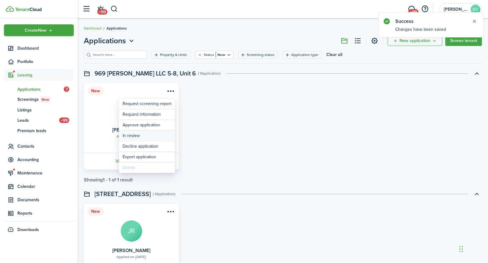
click at [156, 133] on button "In review" at bounding box center [147, 136] width 56 height 10
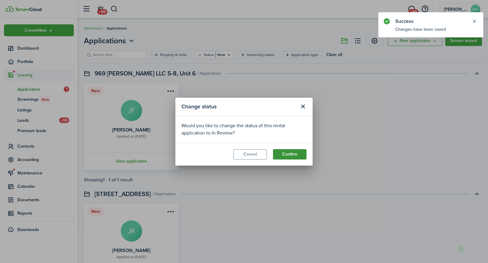
click at [293, 156] on button "Confirm" at bounding box center [290, 154] width 34 height 10
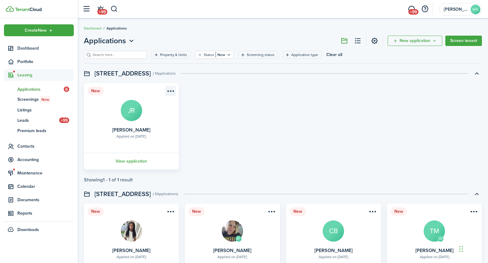
click at [172, 91] on menu-btn-icon "Open menu" at bounding box center [170, 91] width 10 height 10
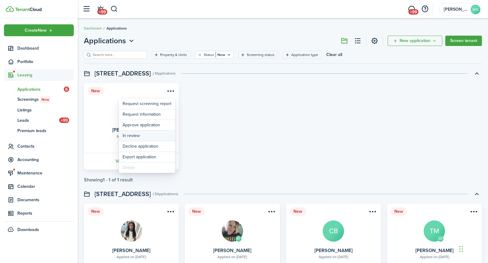
click at [151, 135] on button "In review" at bounding box center [147, 136] width 56 height 10
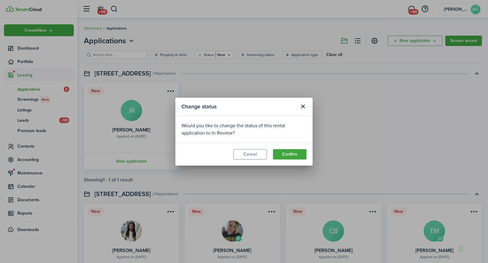
click at [279, 163] on modal-footer "Cancel Confirm" at bounding box center [243, 154] width 137 height 23
click at [284, 157] on button "Confirm" at bounding box center [290, 154] width 34 height 10
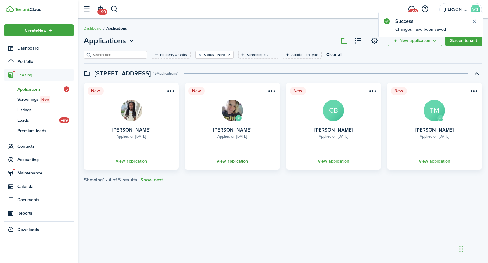
click at [230, 159] on link "View application" at bounding box center [232, 161] width 97 height 17
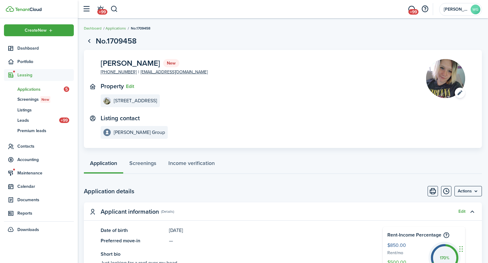
click at [118, 28] on link "Applications" at bounding box center [116, 28] width 20 height 5
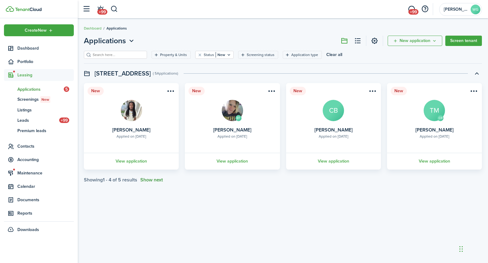
click at [157, 179] on button "Show next" at bounding box center [151, 179] width 23 height 5
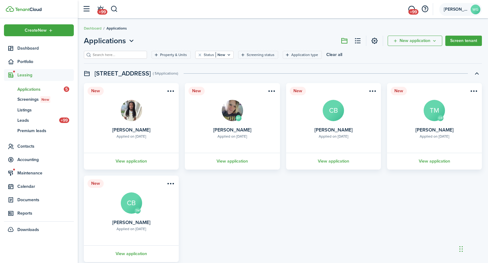
click at [439, 9] on span "[PERSON_NAME] Group" at bounding box center [456, 9] width 24 height 4
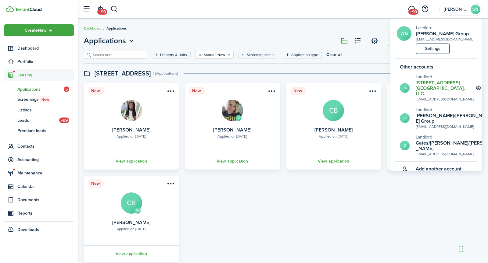
click at [433, 89] on h2 "[STREET_ADDRESS][GEOGRAPHIC_DATA], LLC." at bounding box center [445, 88] width 58 height 16
